Goal: Task Accomplishment & Management: Use online tool/utility

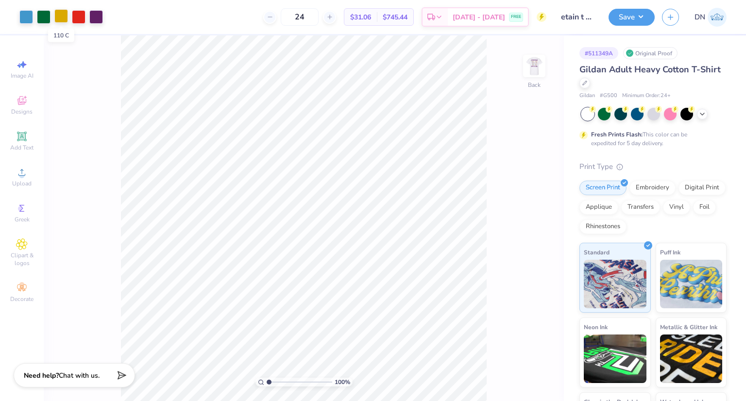
click at [58, 13] on div at bounding box center [61, 16] width 14 height 14
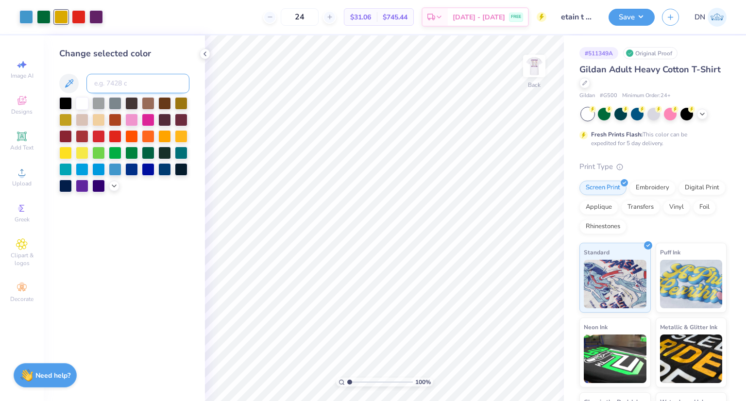
click at [131, 82] on input at bounding box center [137, 83] width 103 height 19
type input "2623"
click at [534, 67] on img at bounding box center [534, 66] width 39 height 39
click at [26, 17] on div at bounding box center [26, 16] width 14 height 14
click at [124, 79] on input at bounding box center [137, 83] width 103 height 19
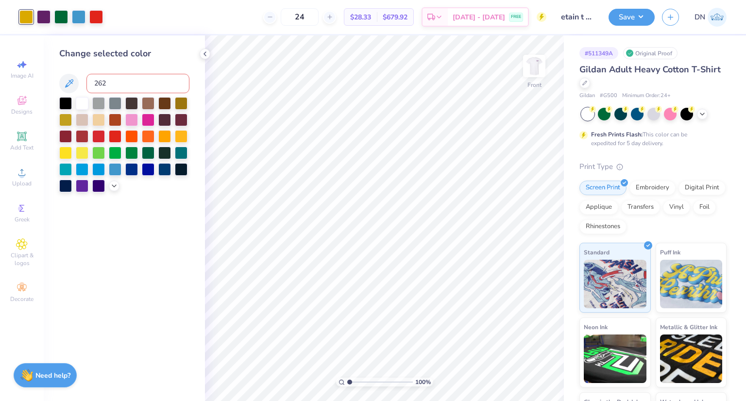
type input "2623"
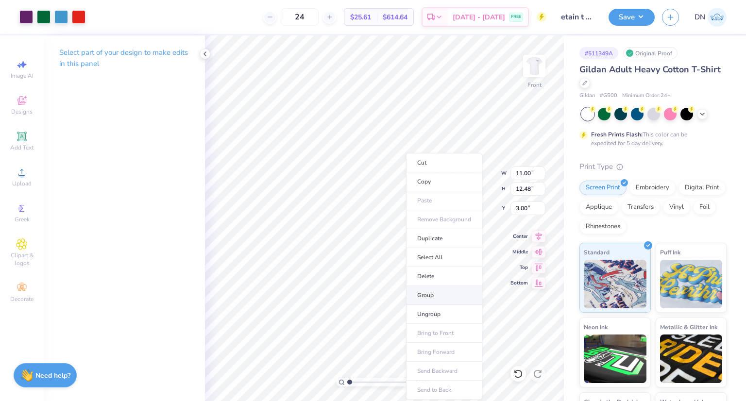
click at [430, 295] on li "Group" at bounding box center [444, 295] width 76 height 19
type input "6.14"
click at [538, 57] on img at bounding box center [534, 66] width 39 height 39
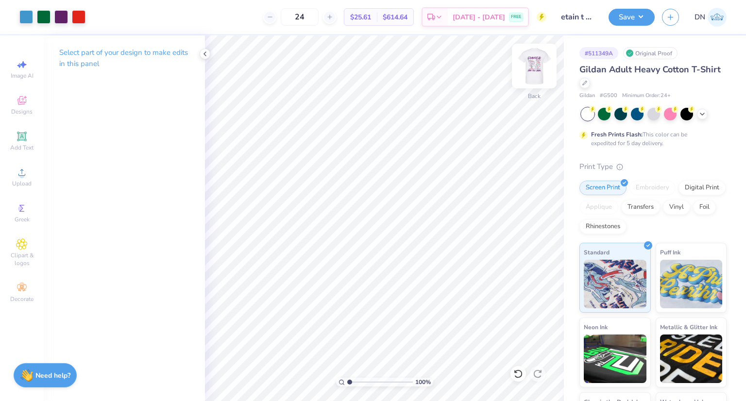
click at [534, 67] on img at bounding box center [534, 66] width 39 height 39
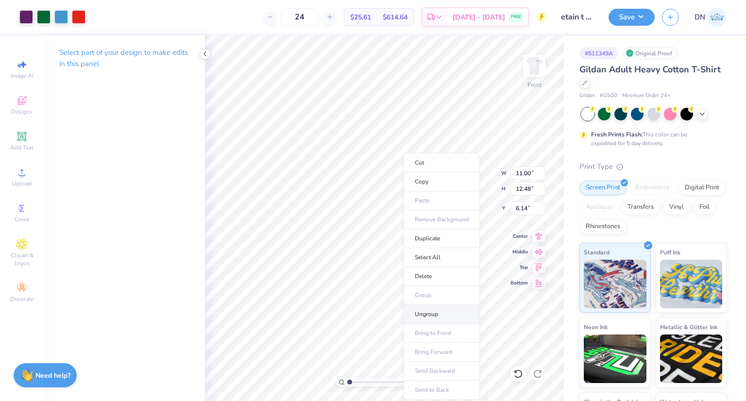
click at [424, 313] on li "Ungroup" at bounding box center [441, 314] width 76 height 19
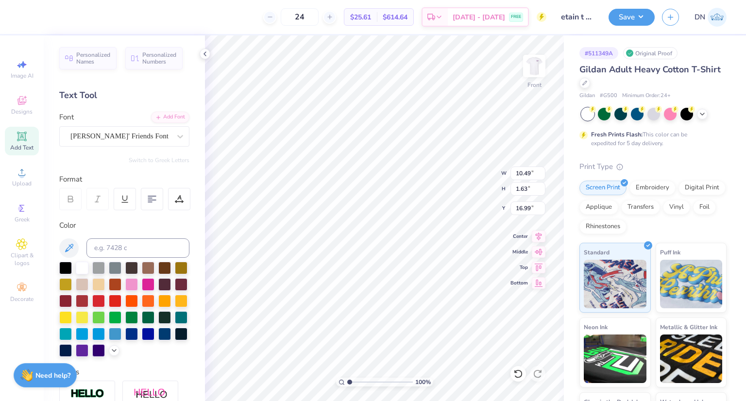
scroll to position [8, 3]
type textarea "F"
type textarea "skeet. rave. fundraise. entertain."
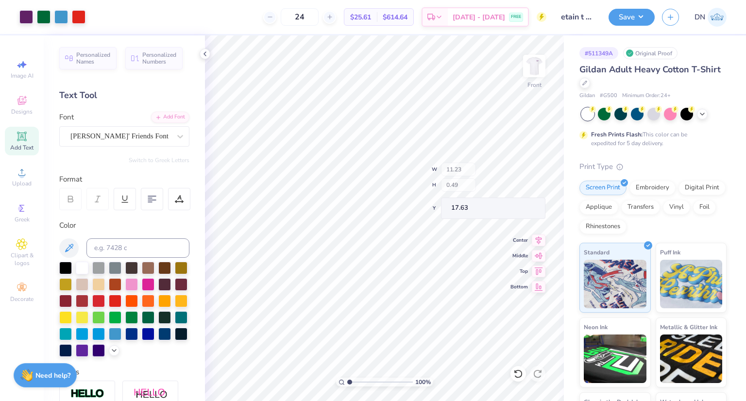
type input "11.23"
type input "0.49"
type input "17.63"
click at [537, 236] on icon at bounding box center [539, 235] width 6 height 8
type input "17.46"
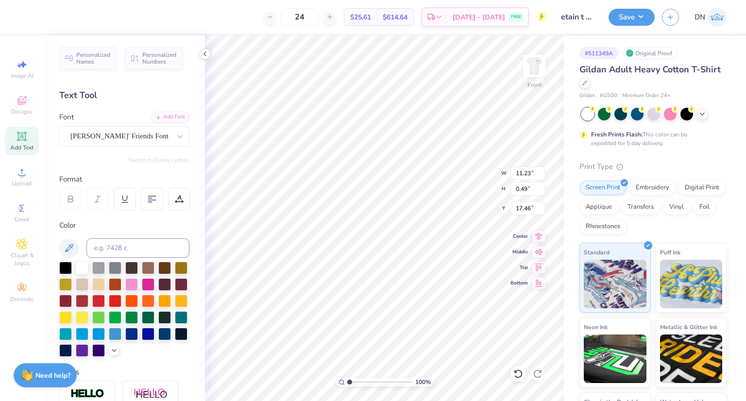
type input "11.23"
type input "0.49"
type input "17.46"
click at [163, 247] on input at bounding box center [137, 247] width 103 height 19
type input "7688"
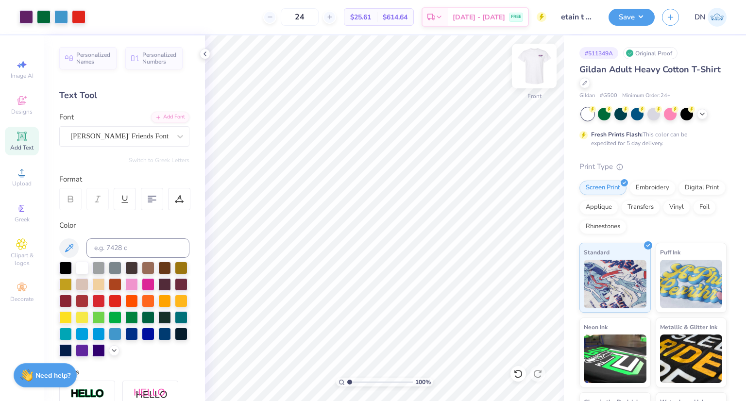
click at [537, 72] on img at bounding box center [534, 66] width 39 height 39
click at [537, 70] on img at bounding box center [534, 66] width 39 height 39
click at [76, 18] on div at bounding box center [79, 16] width 14 height 14
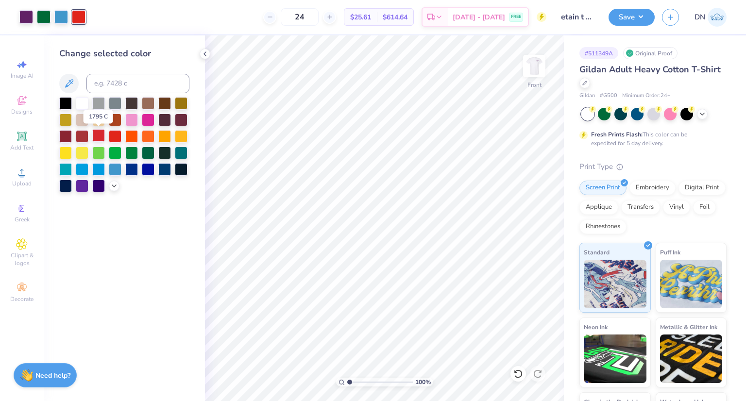
click at [98, 134] on div at bounding box center [98, 135] width 13 height 13
click at [534, 69] on img at bounding box center [534, 66] width 39 height 39
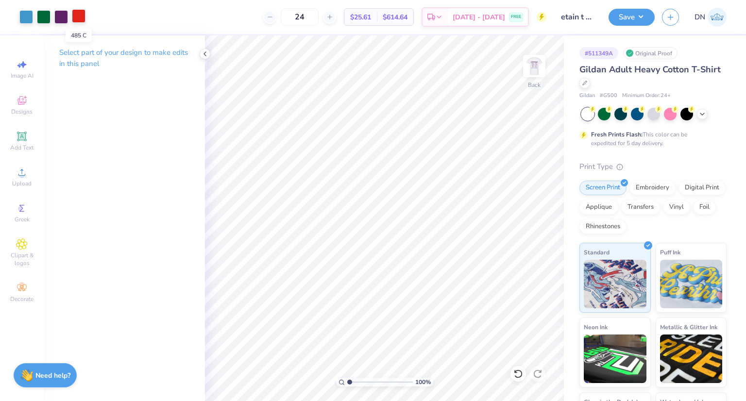
click at [76, 17] on div at bounding box center [79, 16] width 14 height 14
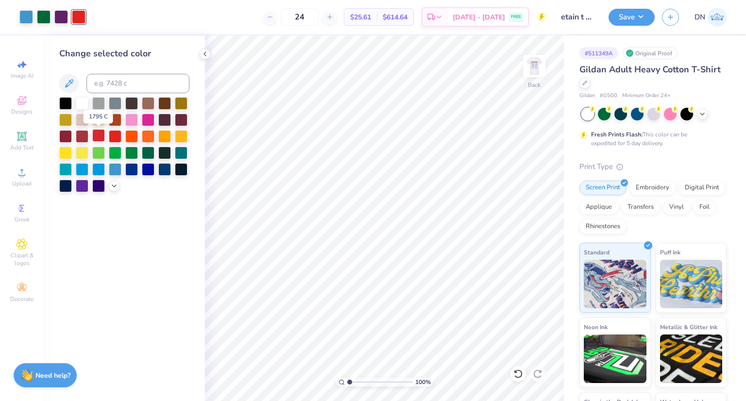
click at [93, 134] on div at bounding box center [98, 135] width 13 height 13
click at [98, 133] on div at bounding box center [98, 135] width 13 height 13
click at [531, 68] on img at bounding box center [534, 66] width 39 height 39
click at [23, 16] on div at bounding box center [26, 16] width 14 height 14
click at [80, 184] on div at bounding box center [82, 185] width 13 height 13
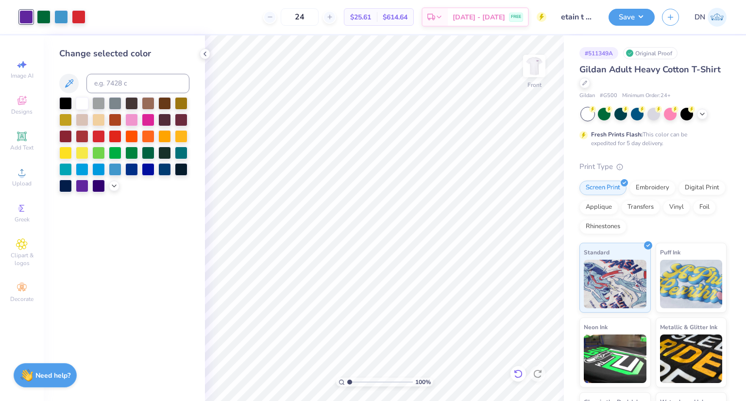
click at [513, 373] on icon at bounding box center [518, 374] width 10 height 10
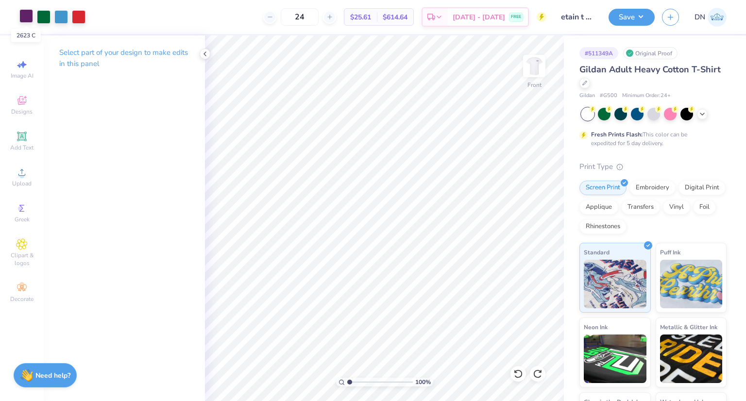
click at [26, 17] on div at bounding box center [26, 16] width 14 height 14
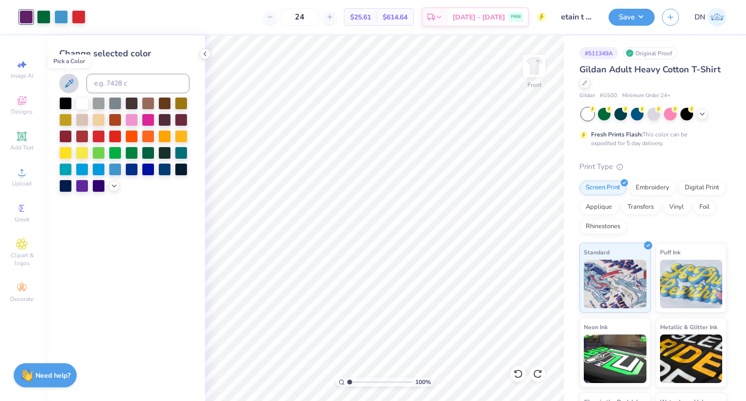
click at [66, 82] on icon at bounding box center [69, 84] width 12 height 12
click at [111, 185] on icon at bounding box center [114, 185] width 8 height 8
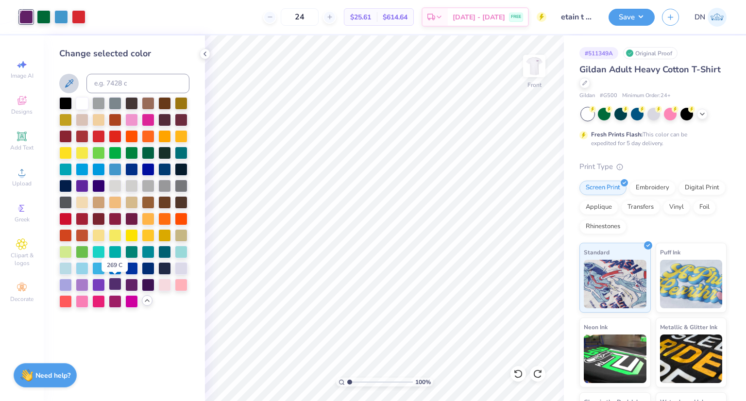
click at [116, 284] on div at bounding box center [115, 284] width 13 height 13
click at [131, 284] on div at bounding box center [131, 284] width 13 height 13
click at [83, 184] on div at bounding box center [82, 185] width 13 height 13
click at [59, 14] on div at bounding box center [61, 16] width 14 height 14
click at [112, 263] on div at bounding box center [115, 267] width 13 height 13
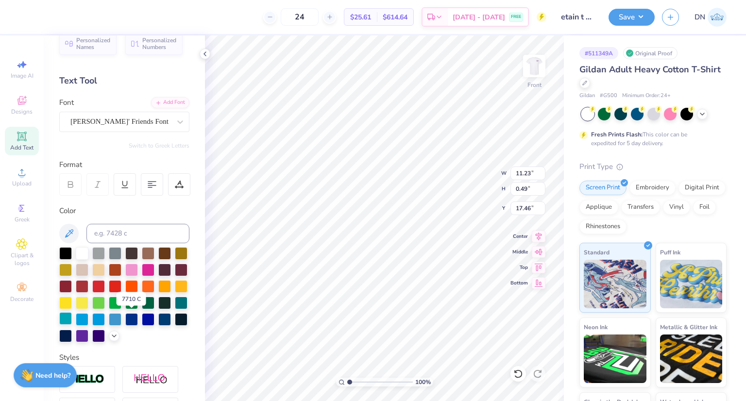
scroll to position [15, 0]
click at [110, 338] on icon at bounding box center [114, 335] width 8 height 8
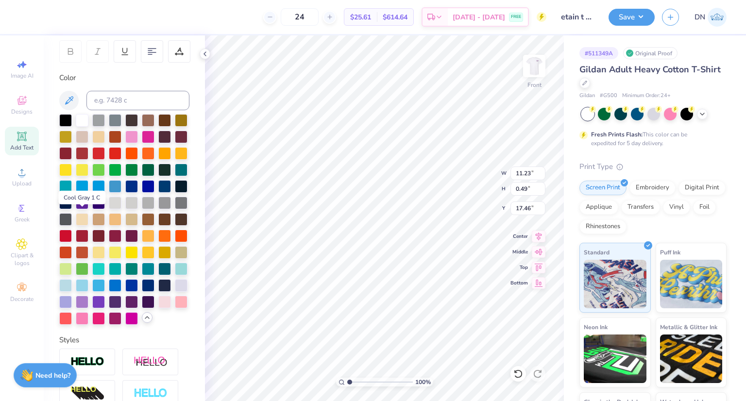
scroll to position [149, 0]
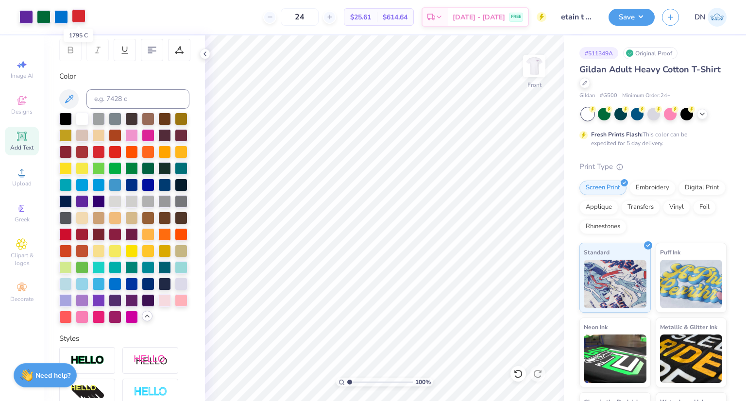
click at [78, 17] on div at bounding box center [79, 16] width 14 height 14
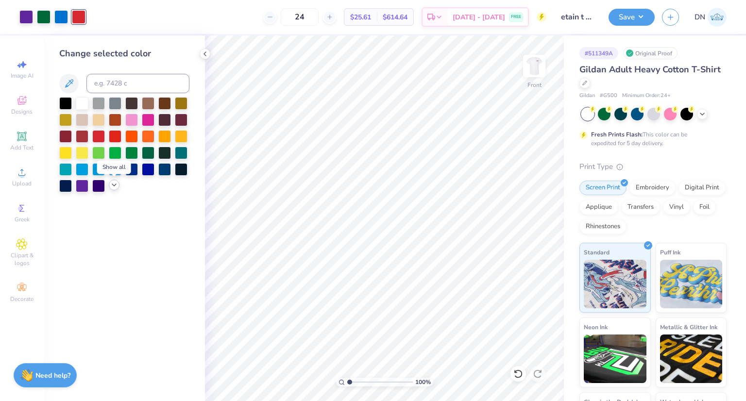
click at [111, 183] on icon at bounding box center [114, 185] width 8 height 8
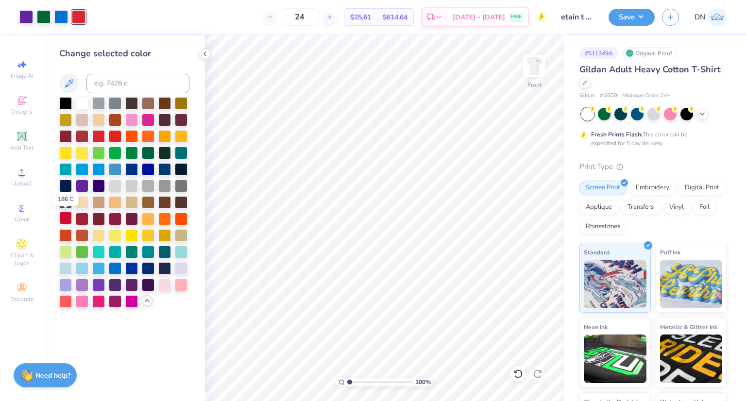
click at [63, 215] on div at bounding box center [65, 218] width 13 height 13
click at [40, 17] on div at bounding box center [44, 16] width 14 height 14
click at [113, 152] on div at bounding box center [115, 152] width 13 height 13
click at [134, 152] on div at bounding box center [131, 152] width 13 height 13
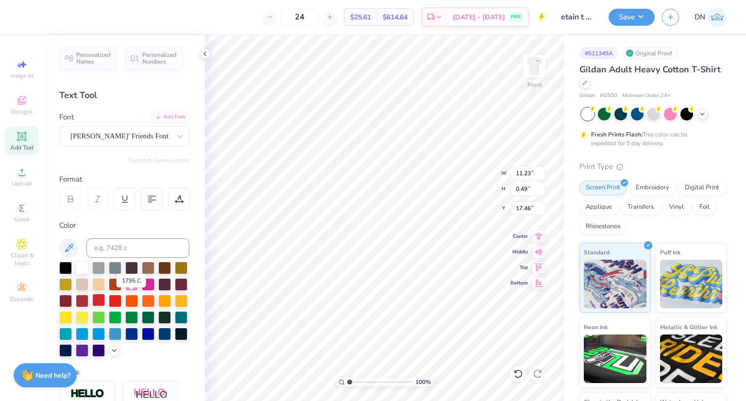
click at [105, 298] on div at bounding box center [98, 300] width 13 height 13
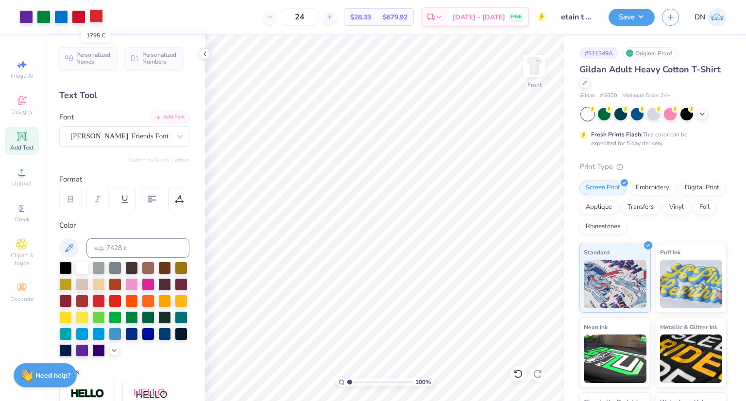
click at [97, 14] on div at bounding box center [96, 16] width 14 height 14
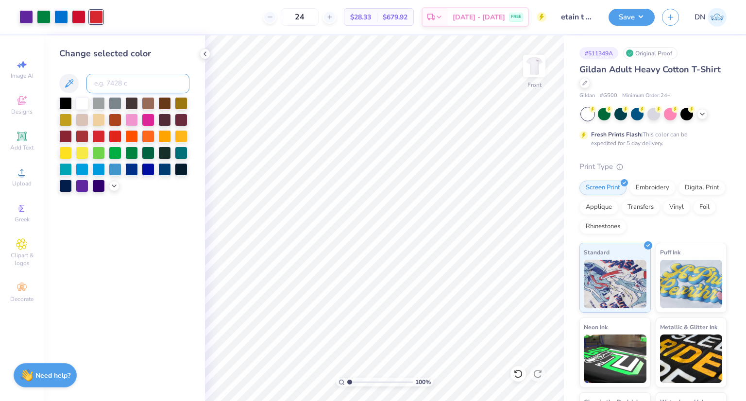
click at [119, 80] on input at bounding box center [137, 83] width 103 height 19
type input "186"
click at [532, 72] on img at bounding box center [534, 66] width 39 height 39
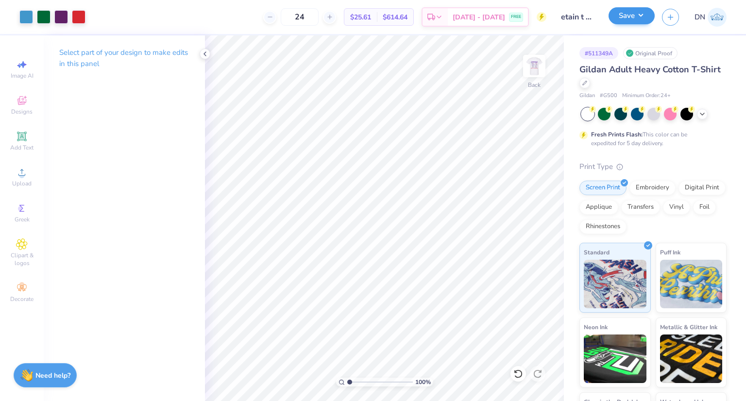
click at [622, 25] on div "Save" at bounding box center [631, 17] width 46 height 17
click at [539, 68] on img at bounding box center [534, 66] width 39 height 39
click at [531, 67] on img at bounding box center [534, 66] width 39 height 39
click at [531, 67] on img at bounding box center [533, 65] width 19 height 19
click at [528, 61] on img at bounding box center [534, 66] width 39 height 39
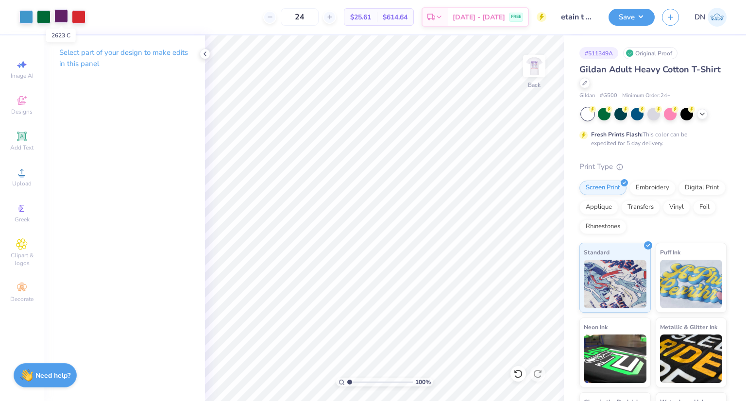
click at [62, 20] on div at bounding box center [61, 16] width 14 height 14
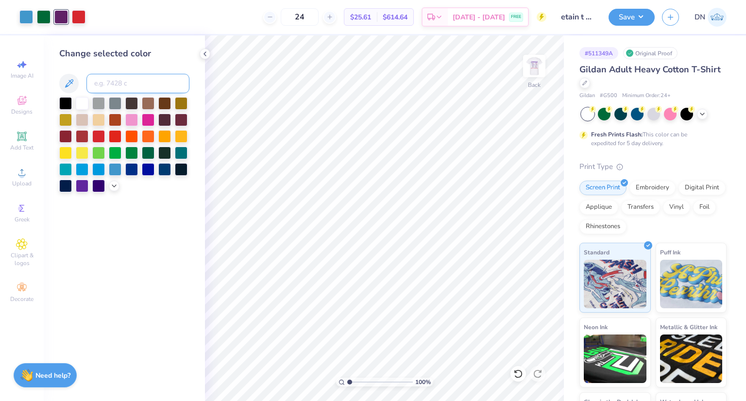
click at [140, 79] on input at bounding box center [137, 83] width 103 height 19
type input "267"
click at [529, 69] on img at bounding box center [534, 66] width 39 height 39
click at [537, 70] on img at bounding box center [534, 66] width 39 height 39
click at [41, 20] on div at bounding box center [44, 16] width 14 height 14
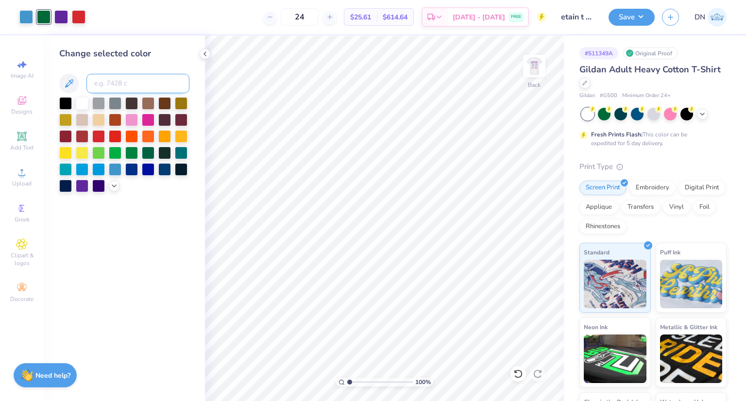
click at [115, 86] on input at bounding box center [137, 83] width 103 height 19
type input "348"
click at [546, 66] on img at bounding box center [534, 66] width 39 height 39
click at [530, 66] on img at bounding box center [534, 66] width 39 height 39
click at [530, 66] on img at bounding box center [533, 65] width 19 height 19
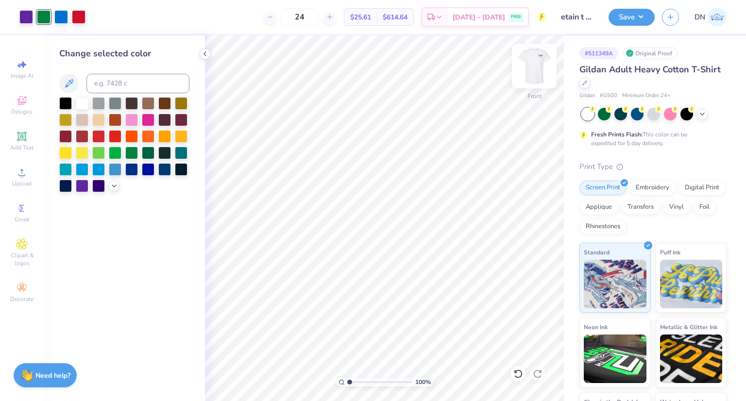
click at [534, 62] on img at bounding box center [534, 66] width 39 height 39
click at [75, 21] on div at bounding box center [79, 16] width 14 height 14
click at [133, 78] on input at bounding box center [137, 83] width 103 height 19
type input "186"
click at [537, 68] on img at bounding box center [534, 66] width 39 height 39
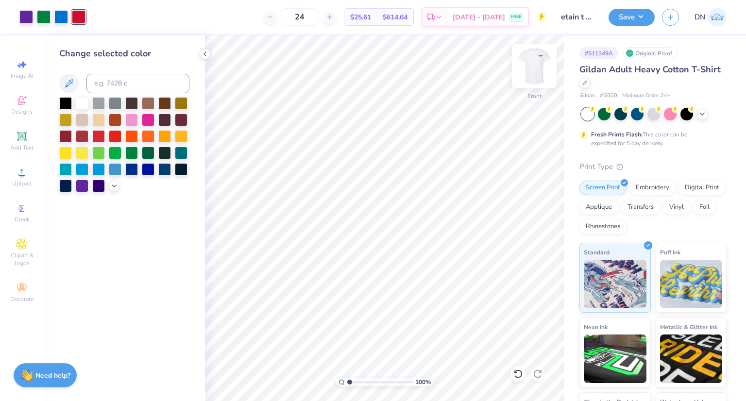
click at [535, 63] on img at bounding box center [534, 66] width 39 height 39
click at [23, 17] on div at bounding box center [26, 16] width 14 height 14
click at [134, 84] on input at bounding box center [137, 83] width 103 height 19
type input "285"
click at [644, 14] on button "Save" at bounding box center [631, 15] width 46 height 17
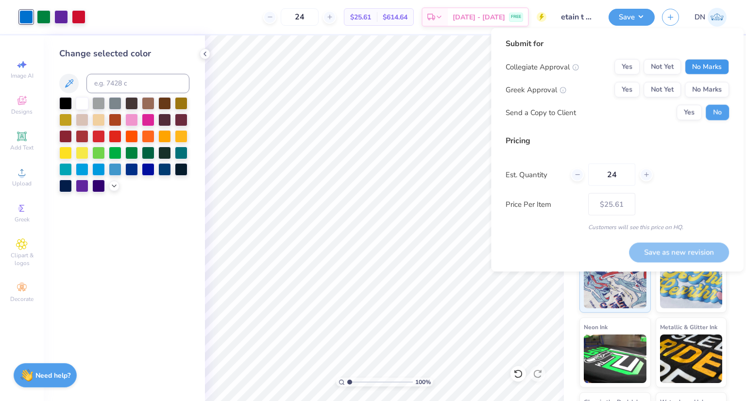
click at [708, 67] on button "No Marks" at bounding box center [707, 67] width 44 height 16
click at [710, 88] on button "No Marks" at bounding box center [707, 90] width 44 height 16
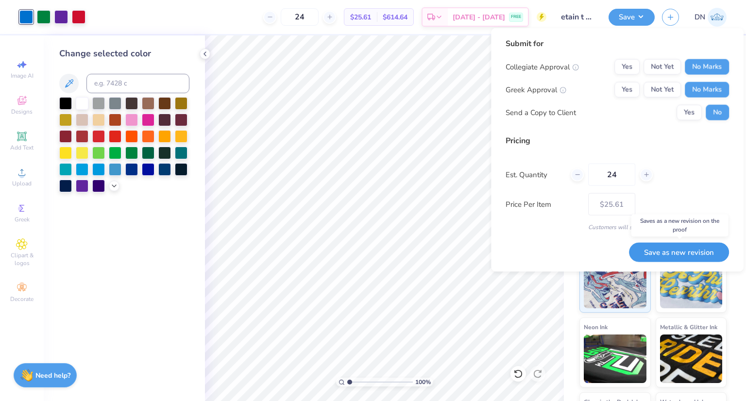
click at [690, 247] on button "Save as new revision" at bounding box center [679, 251] width 100 height 19
type input "$25.61"
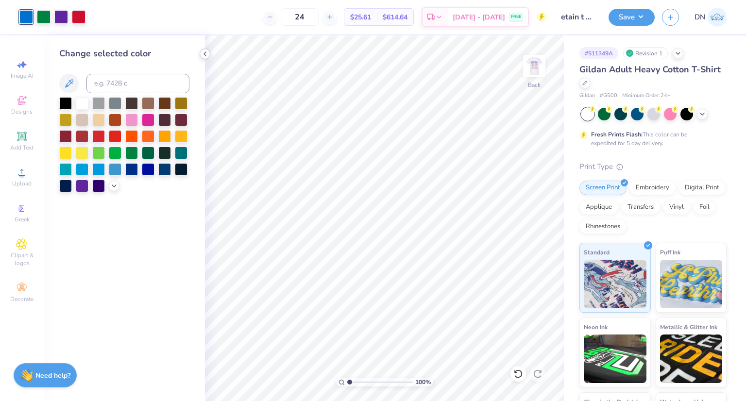
click at [206, 51] on icon at bounding box center [205, 54] width 8 height 8
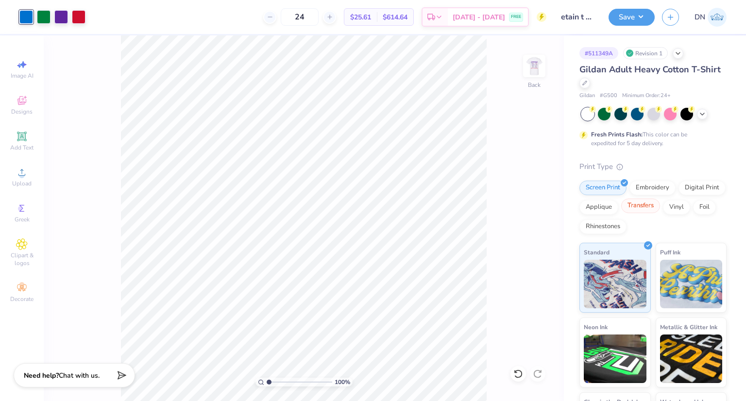
scroll to position [61, 0]
